Goal: Task Accomplishment & Management: Use online tool/utility

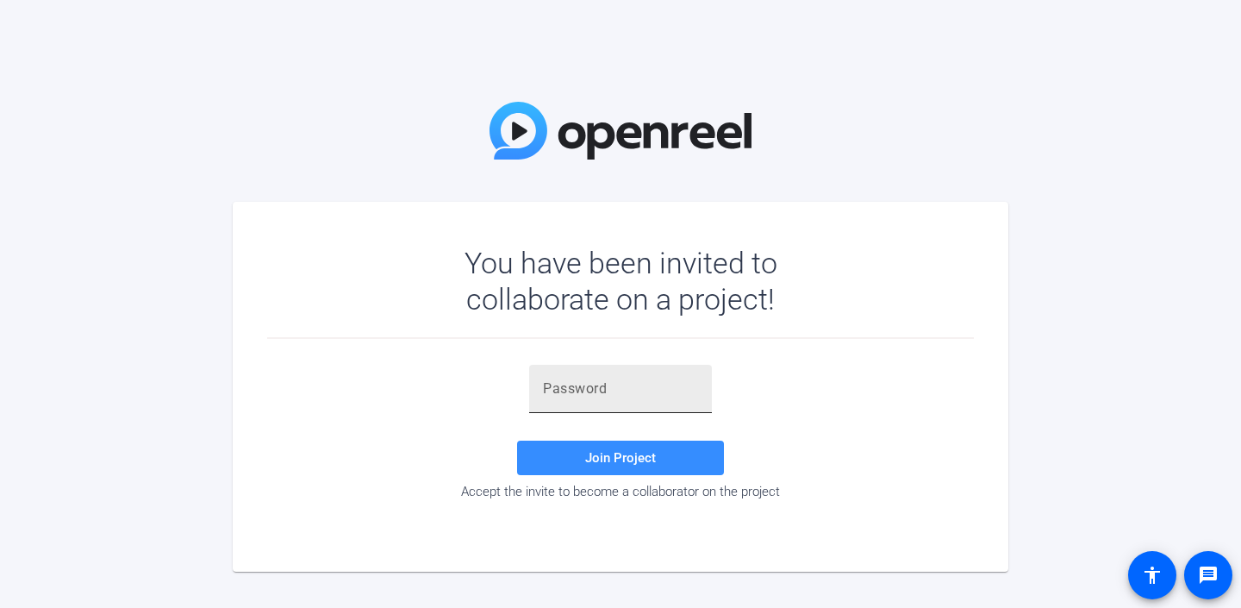
click at [644, 394] on input "text" at bounding box center [620, 388] width 155 height 21
paste input "v=~D#w"
type input "v=~D#w"
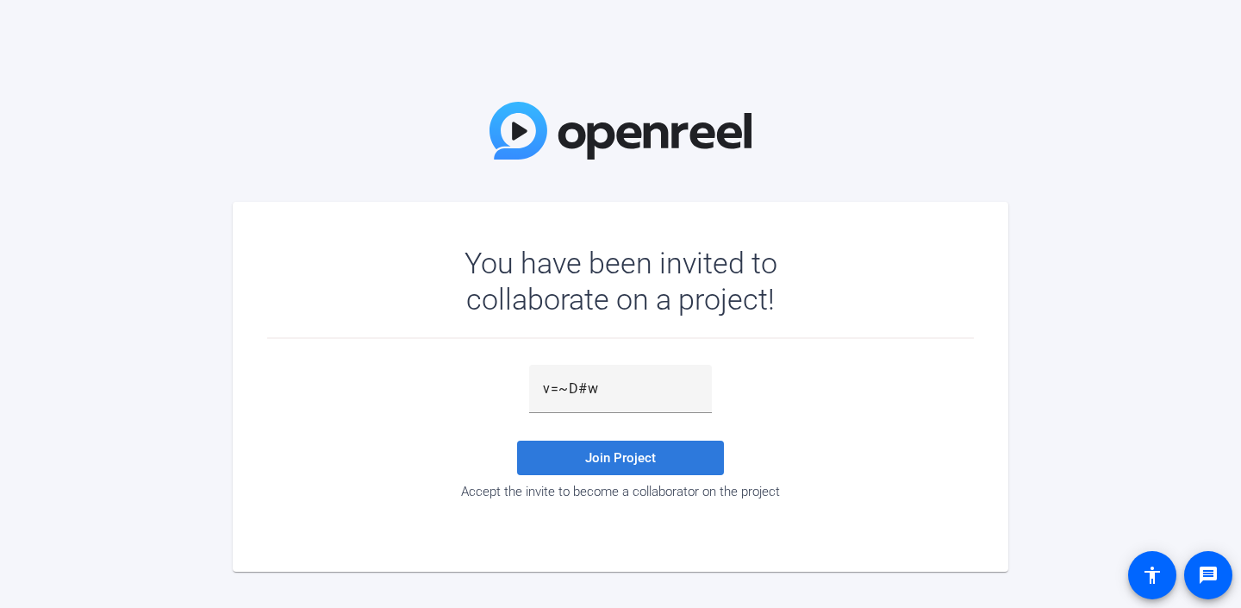
click at [605, 457] on span "Join Project" at bounding box center [620, 458] width 71 height 16
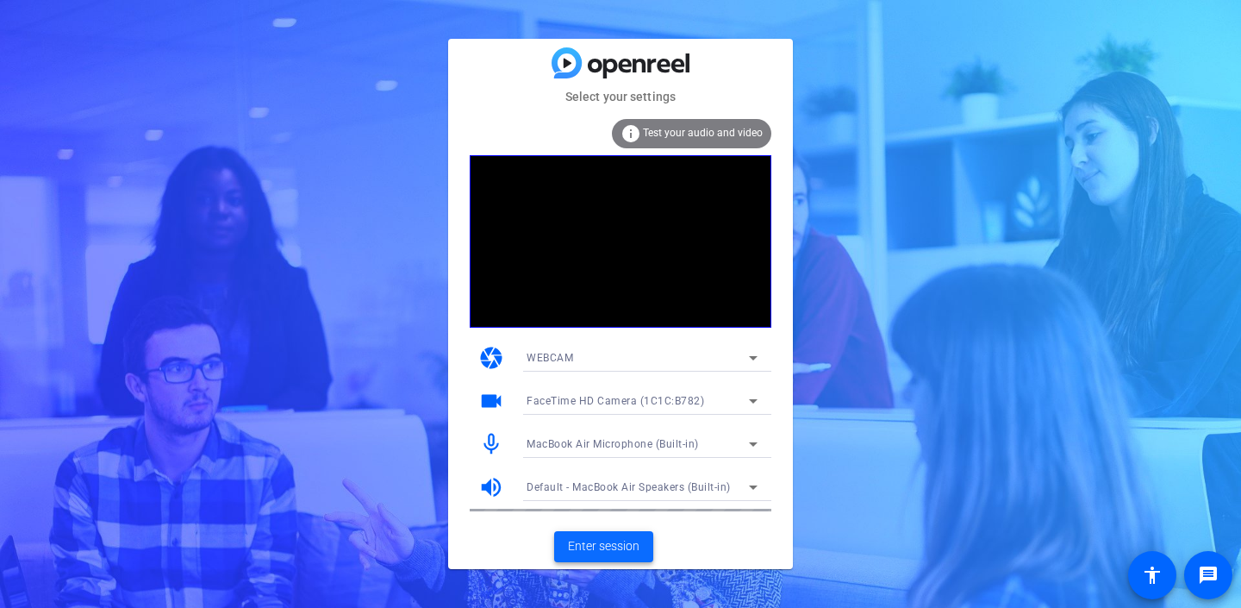
click at [591, 545] on span "Enter session" at bounding box center [604, 546] width 72 height 18
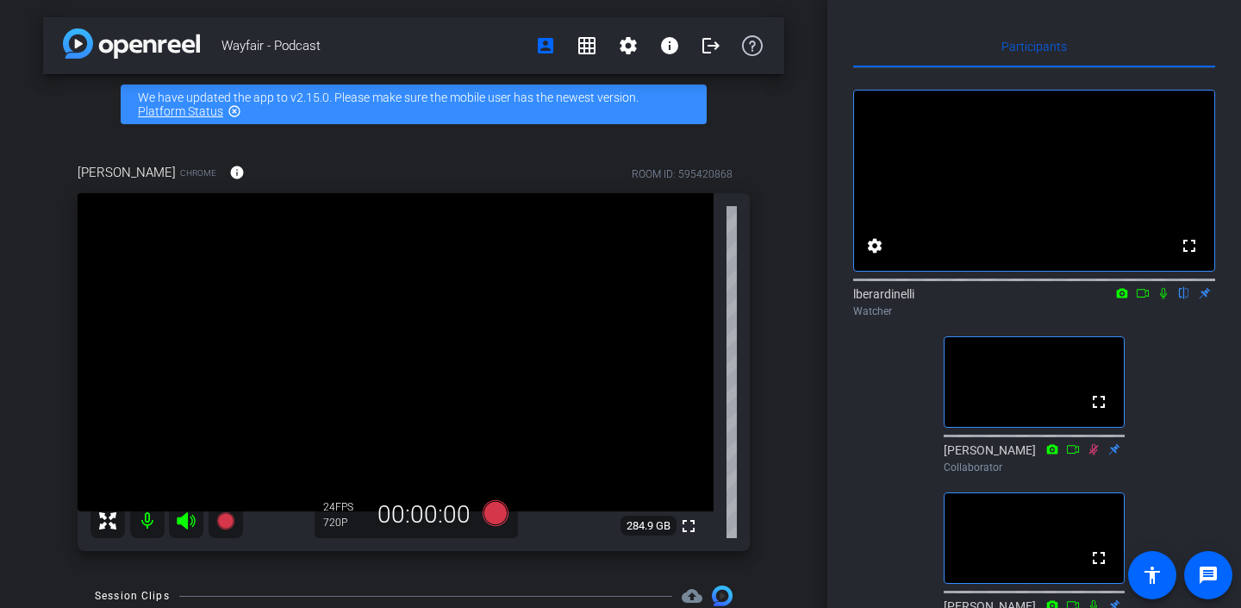
scroll to position [83, 0]
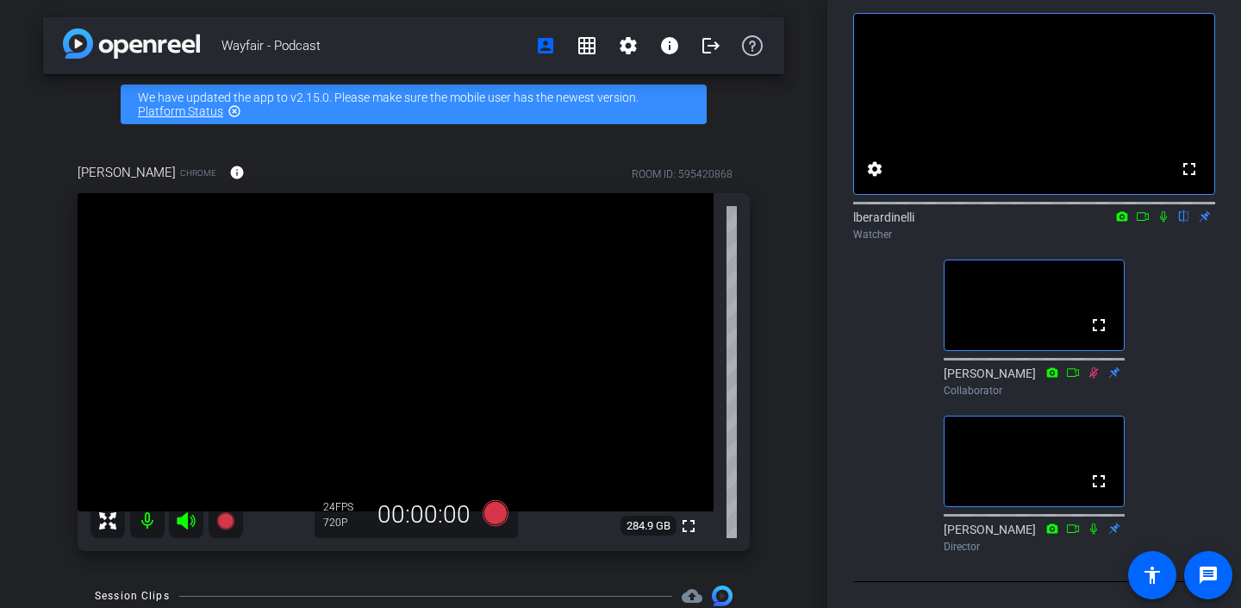
click at [1161, 222] on icon at bounding box center [1164, 216] width 14 height 12
click at [1167, 222] on icon at bounding box center [1164, 216] width 14 height 12
click at [1164, 222] on icon at bounding box center [1163, 216] width 7 height 11
click at [1164, 222] on icon at bounding box center [1163, 216] width 9 height 11
click at [1168, 224] on mat-icon at bounding box center [1163, 217] width 21 height 16
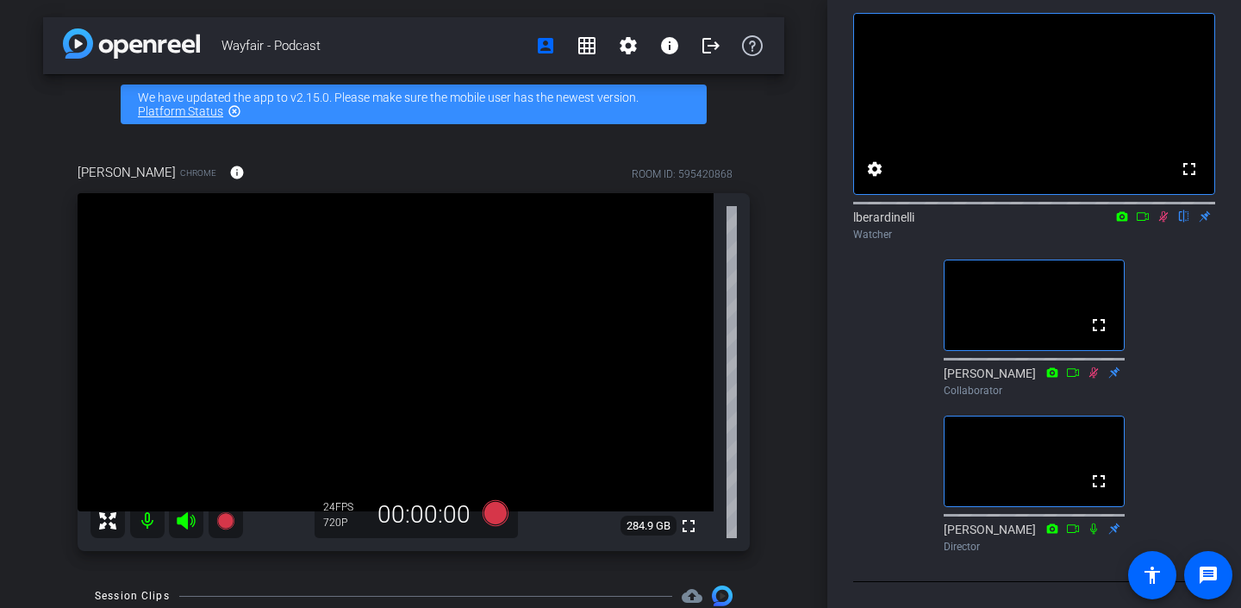
click at [1167, 222] on icon at bounding box center [1164, 216] width 14 height 12
click at [1163, 222] on icon at bounding box center [1164, 216] width 14 height 12
click at [1164, 222] on icon at bounding box center [1164, 216] width 14 height 12
